Goal: Find specific page/section: Find specific page/section

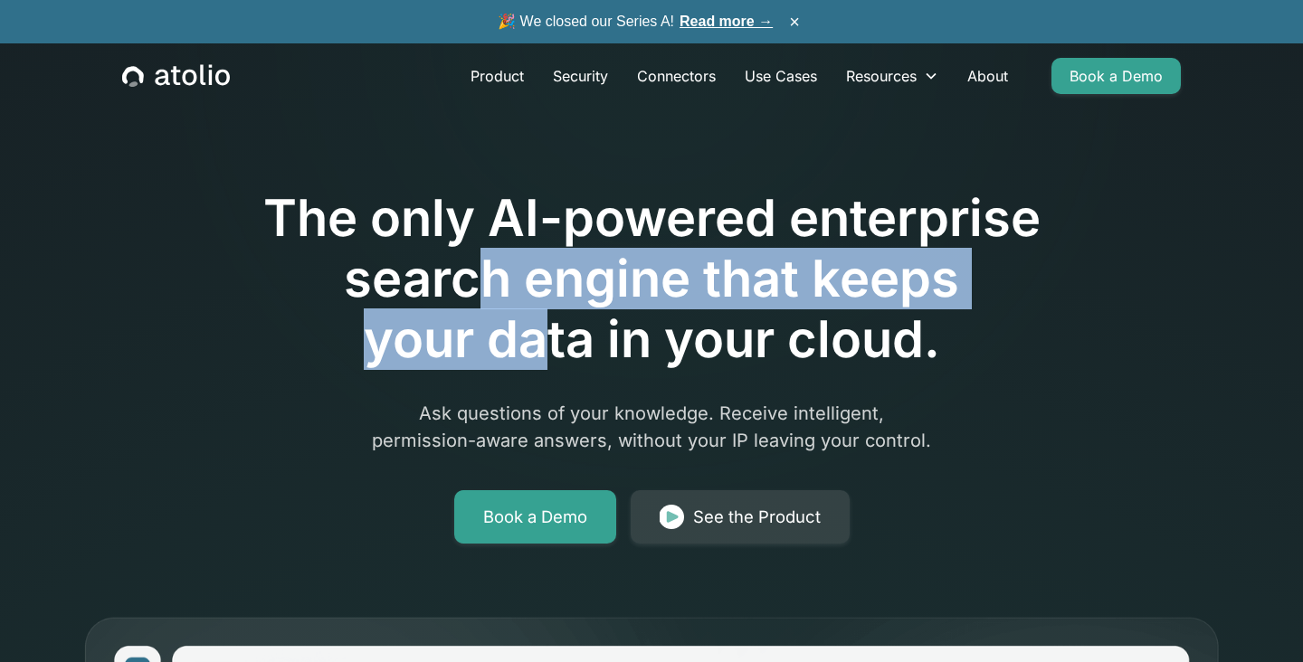
drag, startPoint x: 490, startPoint y: 255, endPoint x: 538, endPoint y: 329, distance: 87.6
click at [538, 329] on h1 "The only AI-powered enterprise search engine that keeps your data in your cloud." at bounding box center [651, 279] width 927 height 183
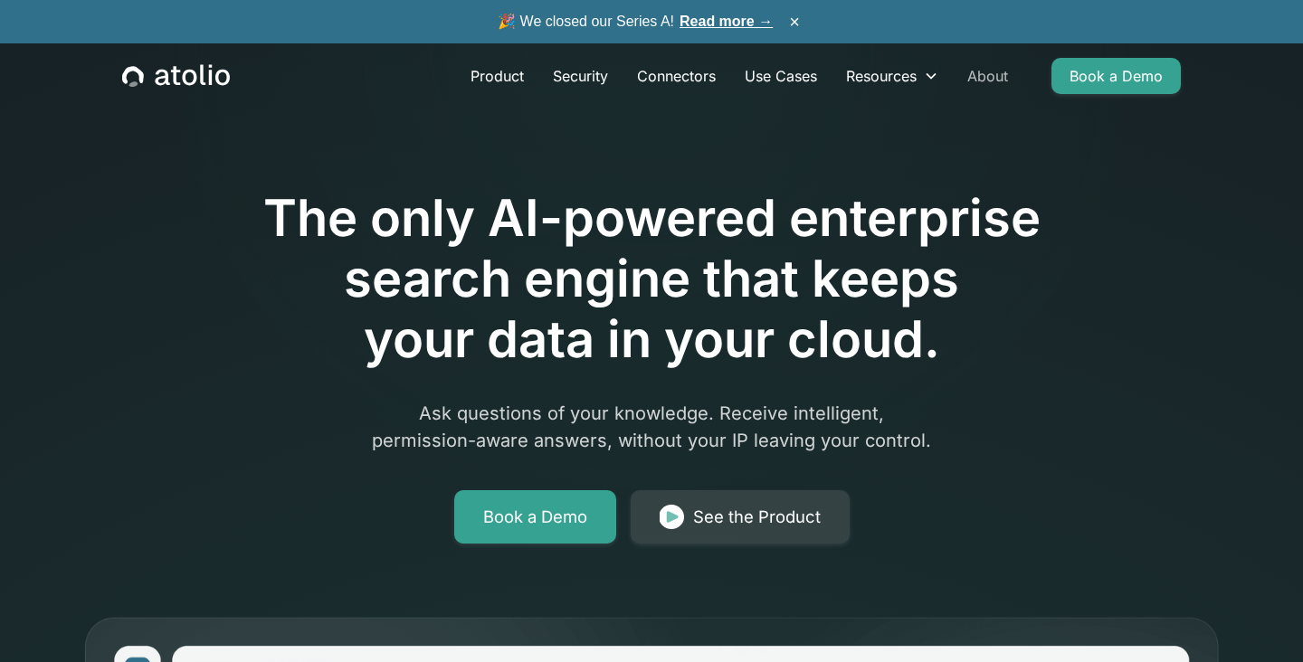
click at [979, 81] on link "About" at bounding box center [988, 76] width 70 height 36
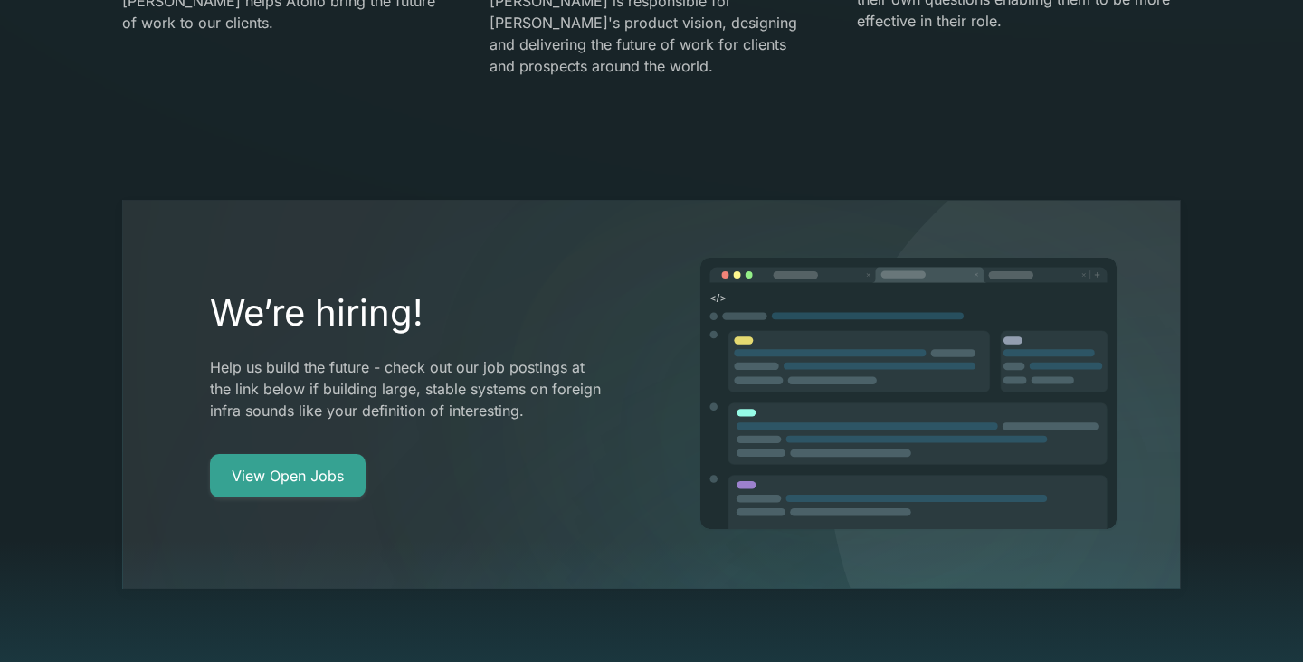
scroll to position [3273, 0]
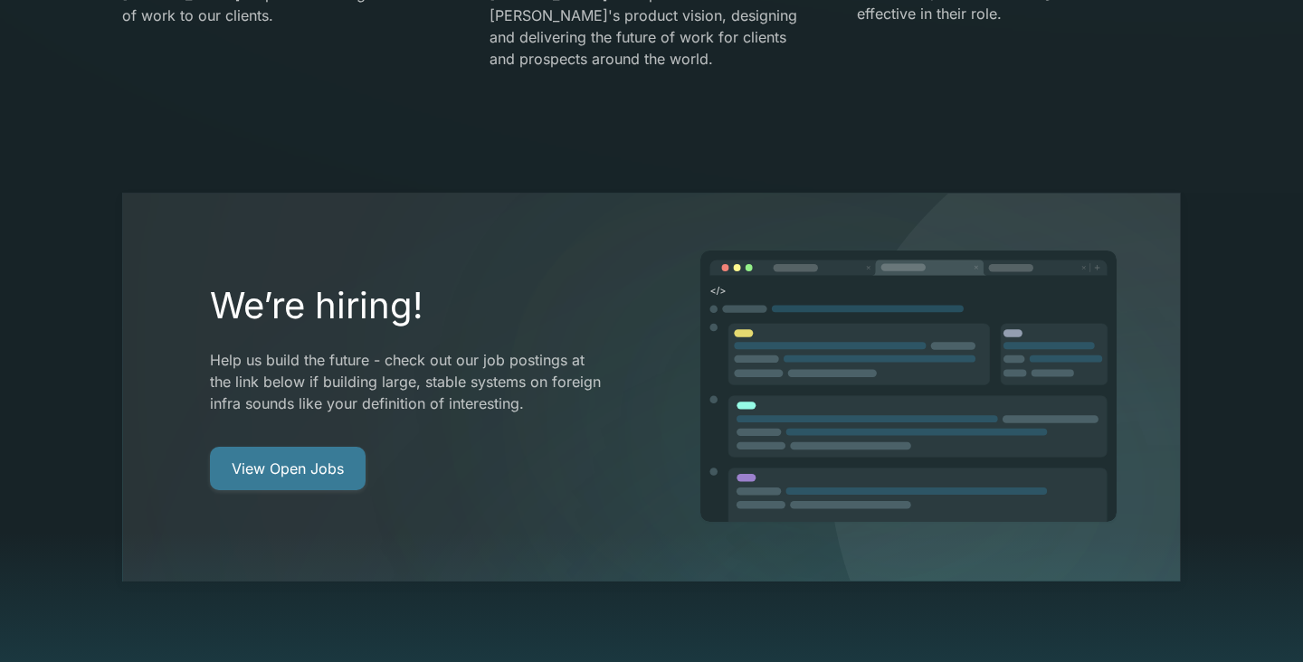
click at [306, 447] on link "View Open Jobs" at bounding box center [288, 468] width 156 height 43
